Goal: Task Accomplishment & Management: Complete application form

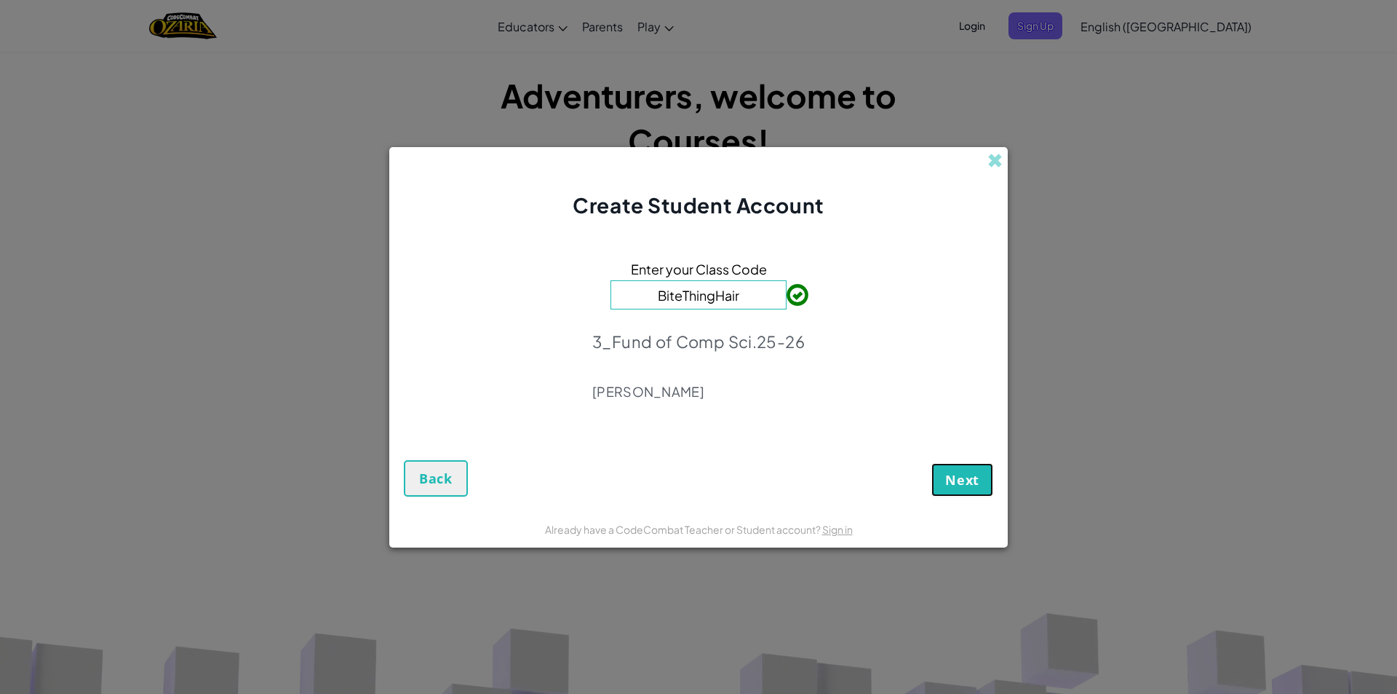
click at [982, 490] on button "Next" at bounding box center [962, 479] width 62 height 33
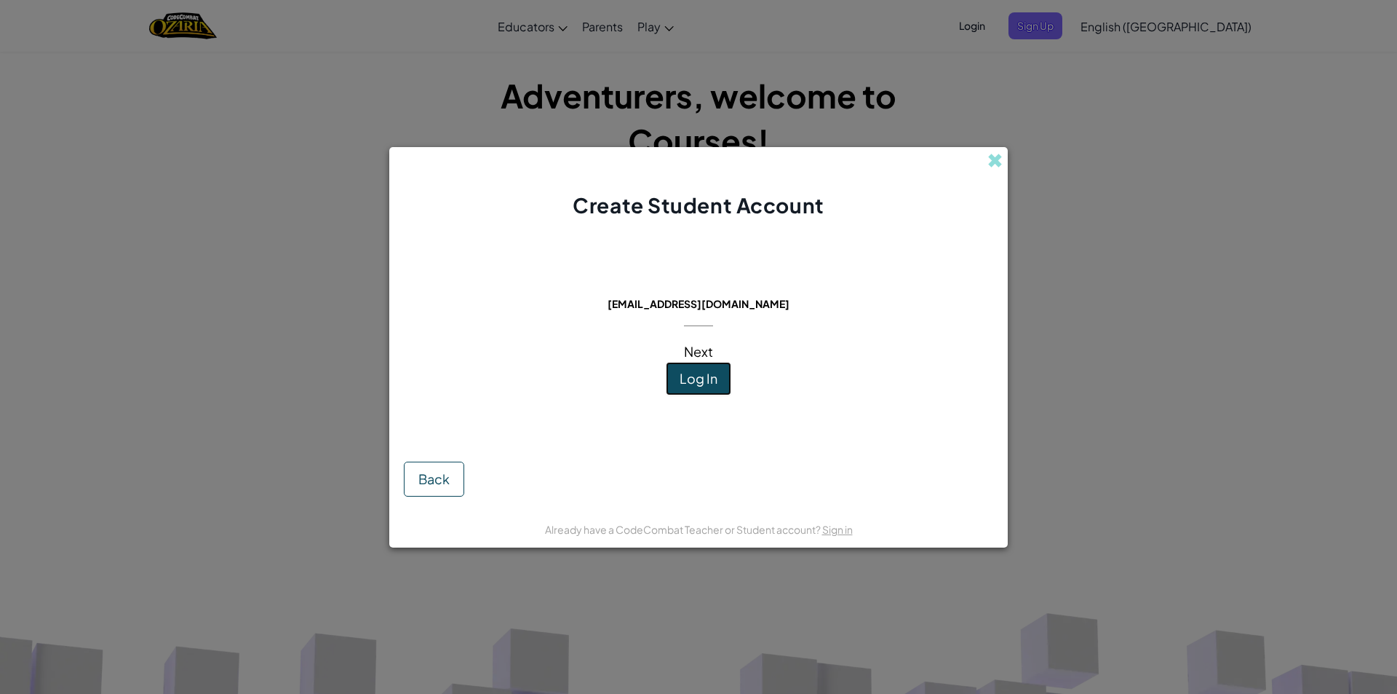
click at [718, 379] on button "Log In" at bounding box center [698, 378] width 65 height 33
